Goal: Transaction & Acquisition: Purchase product/service

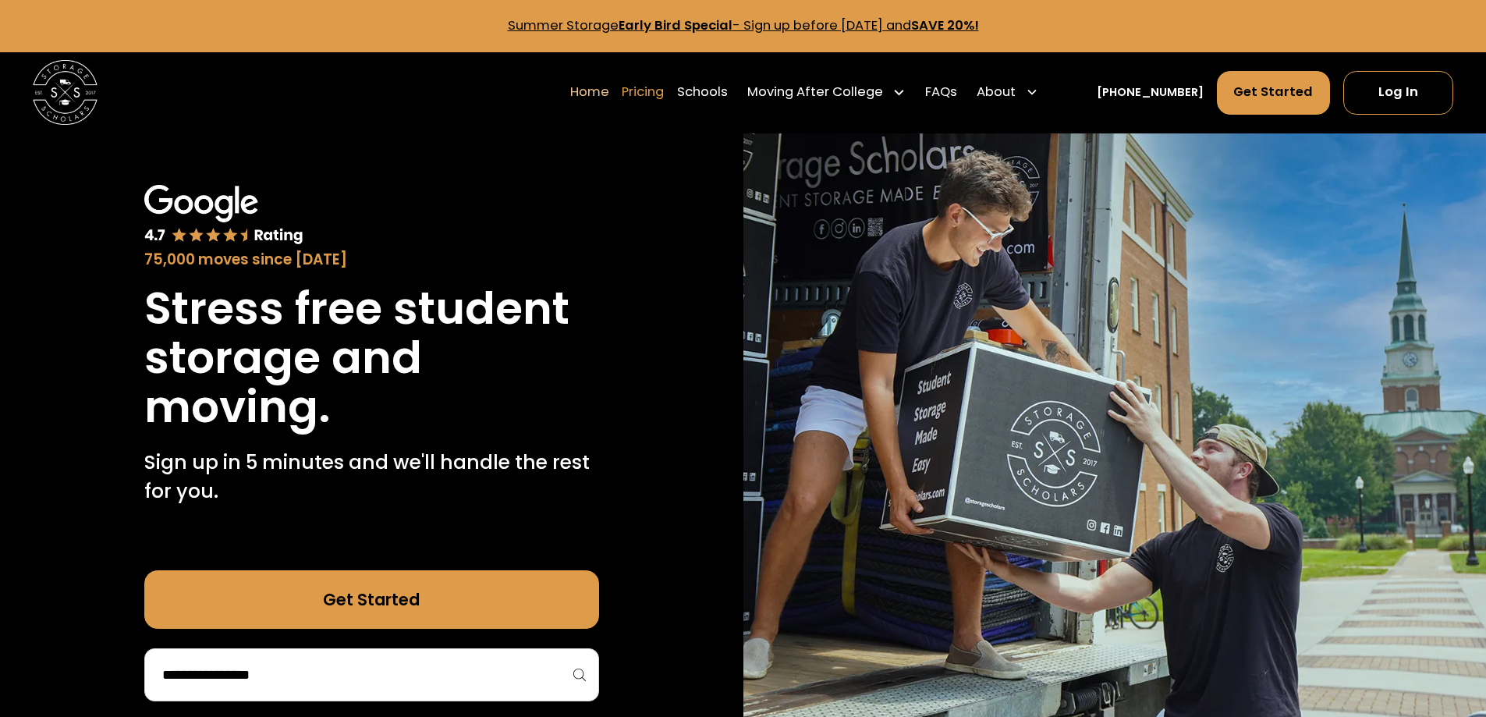
click at [664, 94] on link "Pricing" at bounding box center [643, 91] width 42 height 45
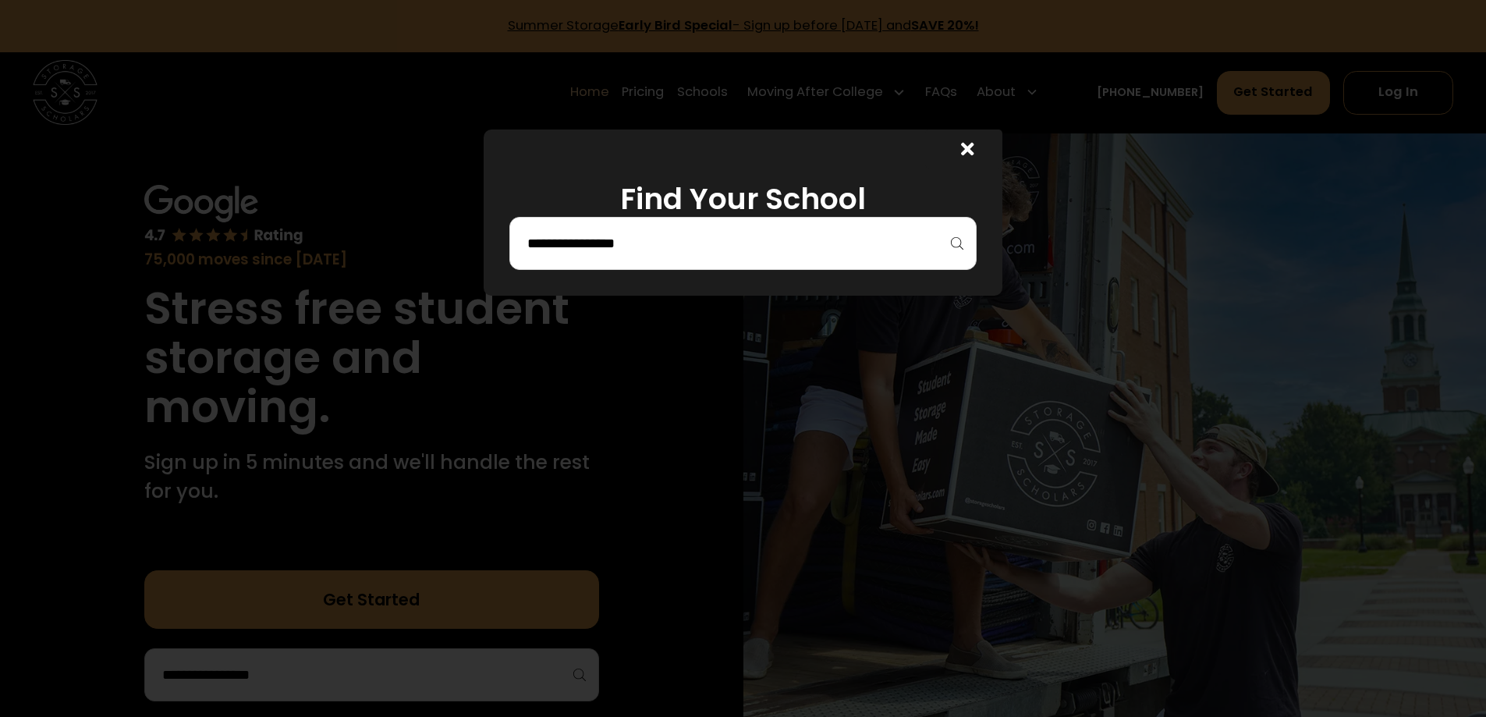
click at [718, 227] on div at bounding box center [742, 243] width 467 height 53
click at [717, 243] on input "search" at bounding box center [743, 243] width 434 height 27
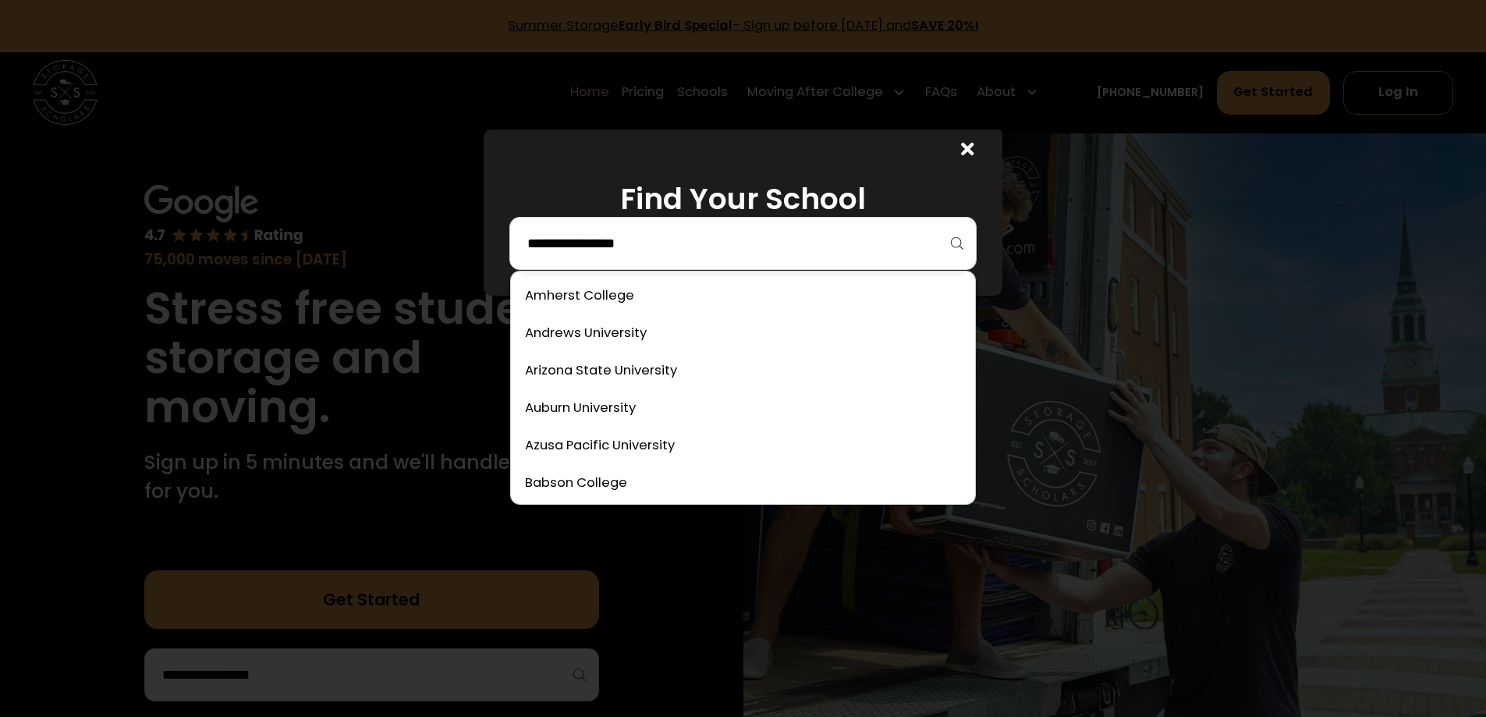
scroll to position [156, 0]
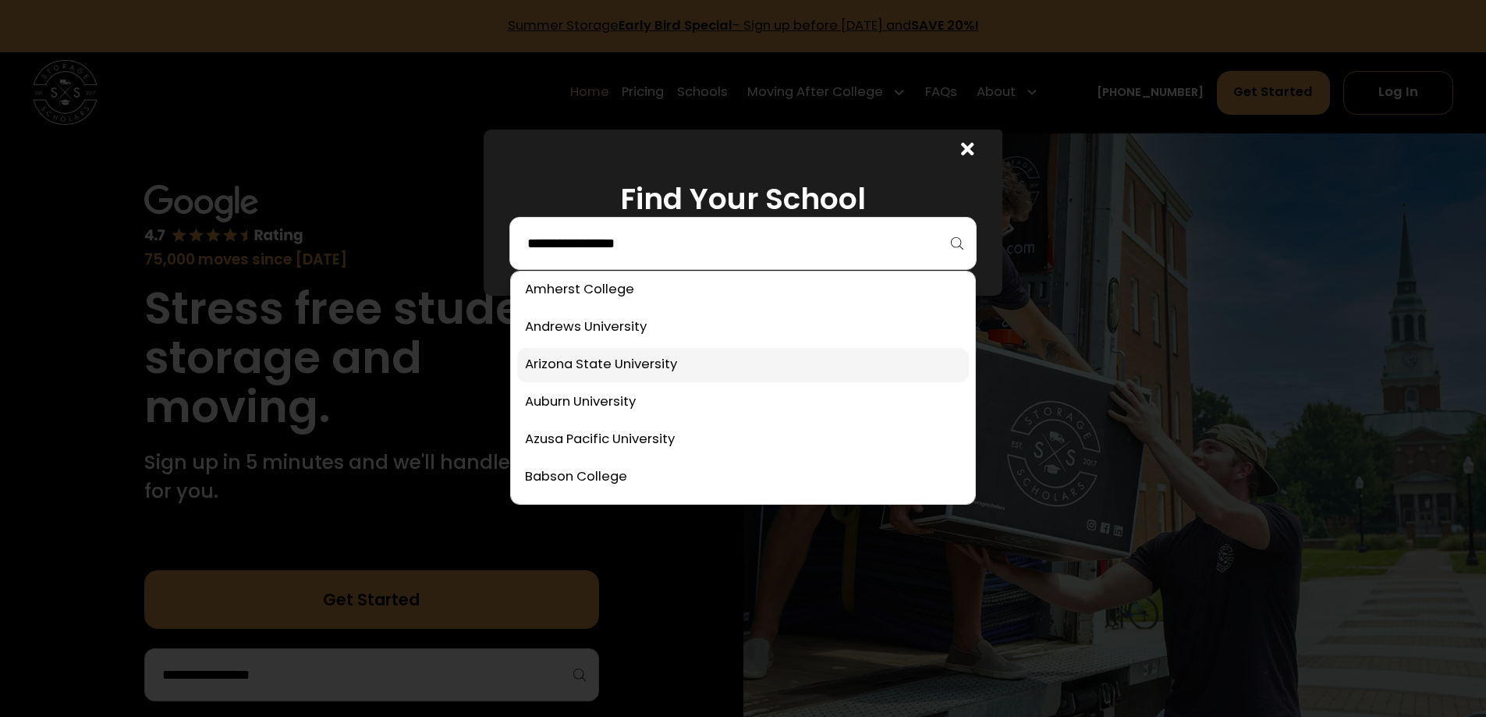
click at [660, 358] on link at bounding box center [743, 365] width 452 height 34
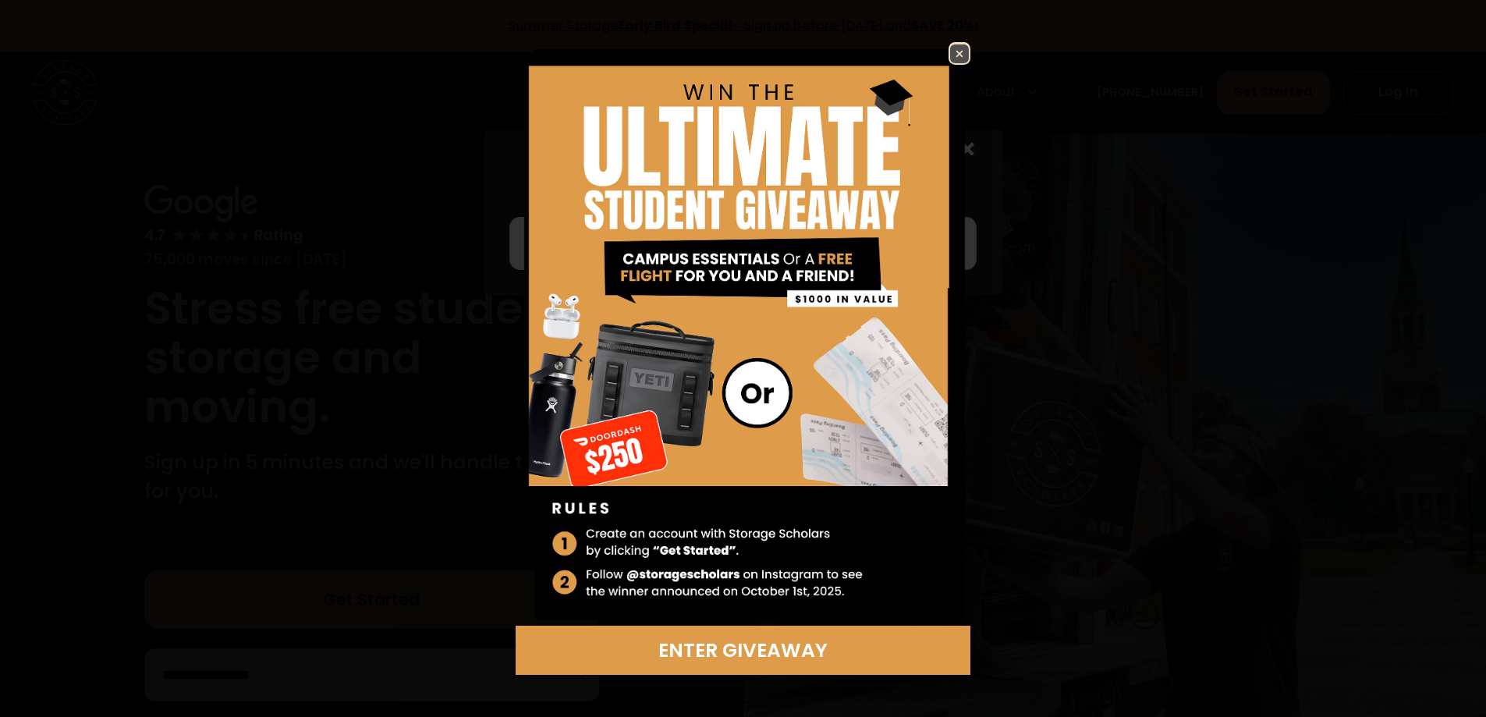
click at [952, 55] on img at bounding box center [959, 53] width 19 height 19
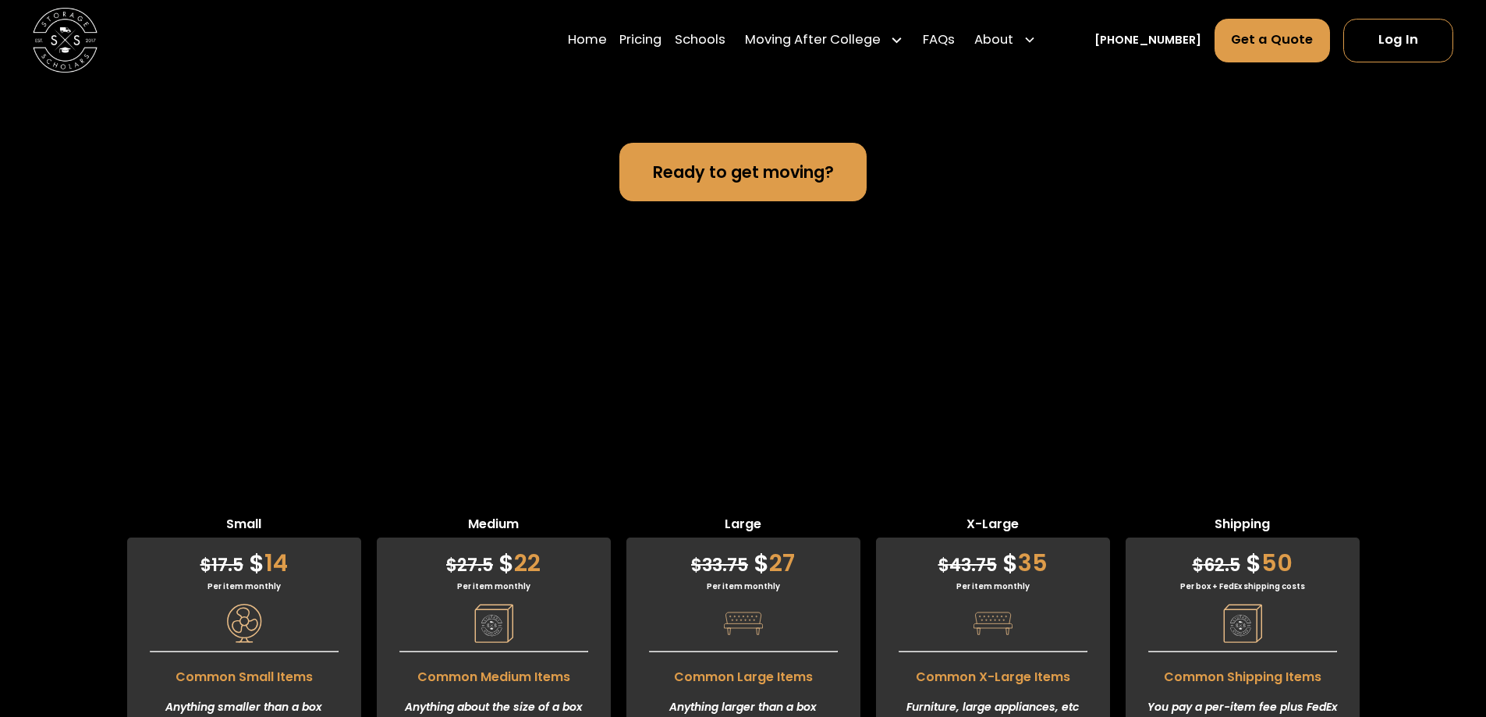
click at [449, 339] on main "40,000 moves since [DATE] Stress free student storage and moving for [US_STATE]…" at bounding box center [743, 27] width 1486 height 7426
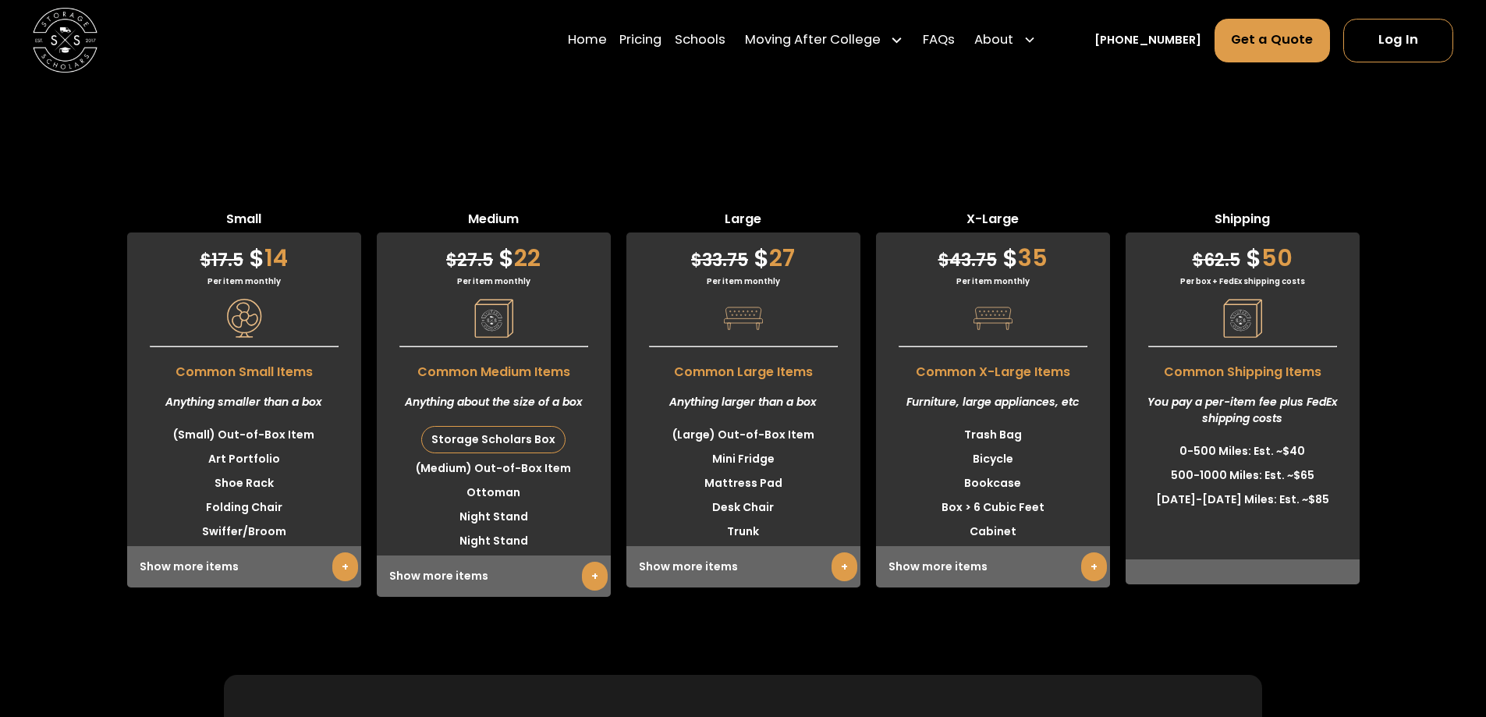
click at [3, 244] on div "Small $ 17.5 $ 14 Per item monthly Common Small Items Anything smaller than a b…" at bounding box center [743, 403] width 1486 height 387
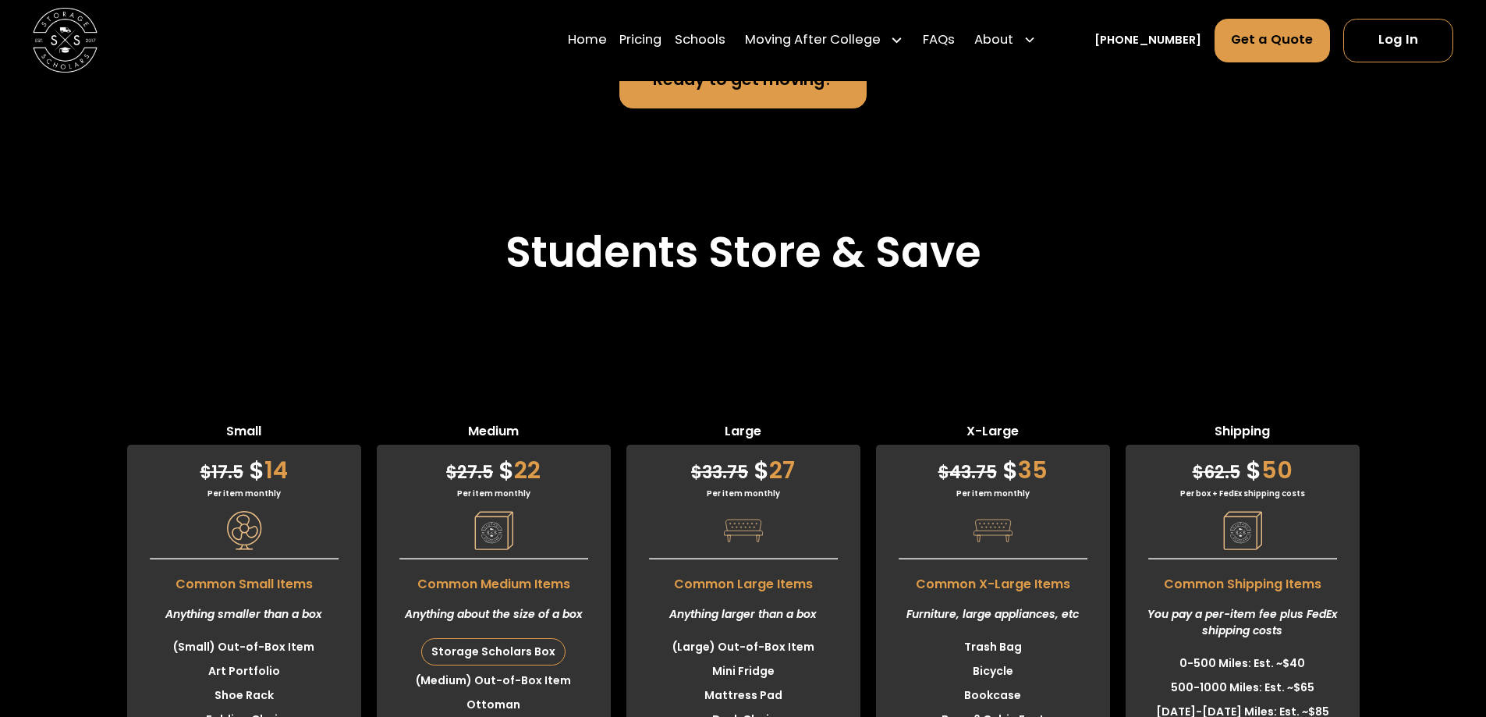
scroll to position [3890, 0]
